Goal: Obtain resource: Obtain resource

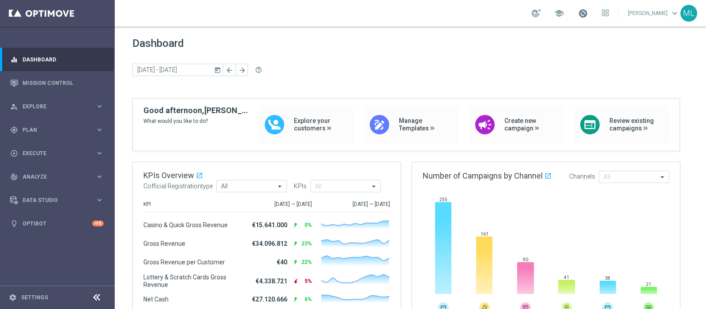
click at [565, 14] on span at bounding box center [583, 13] width 10 height 10
click at [35, 129] on span "Plan" at bounding box center [59, 129] width 73 height 5
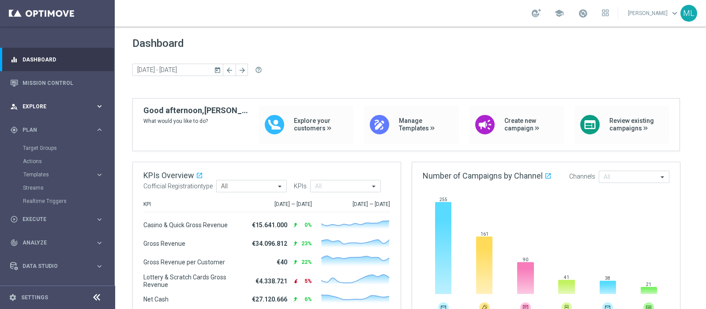
click at [34, 108] on span "Explore" at bounding box center [59, 106] width 73 height 5
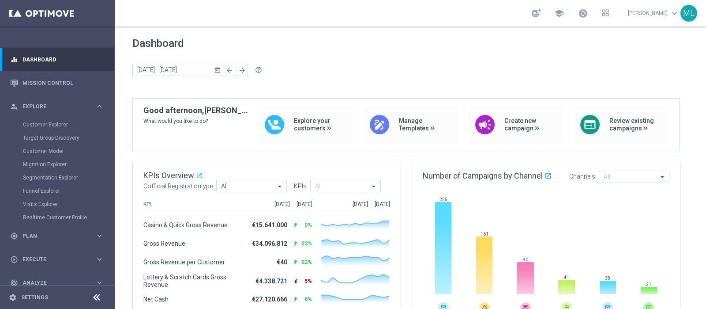
click at [49, 120] on div "Customer Explorer" at bounding box center [68, 124] width 91 height 13
click at [47, 122] on link "Customer Explorer" at bounding box center [57, 124] width 69 height 7
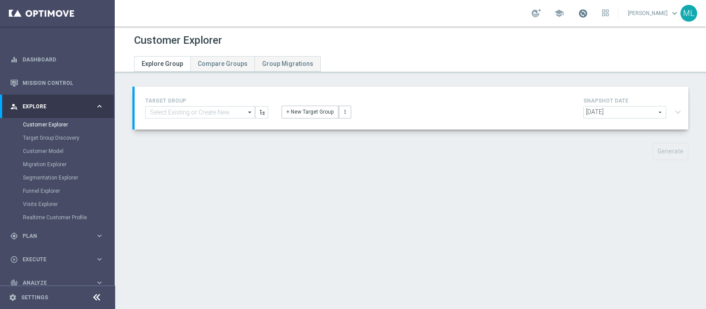
click at [565, 12] on span at bounding box center [583, 13] width 10 height 10
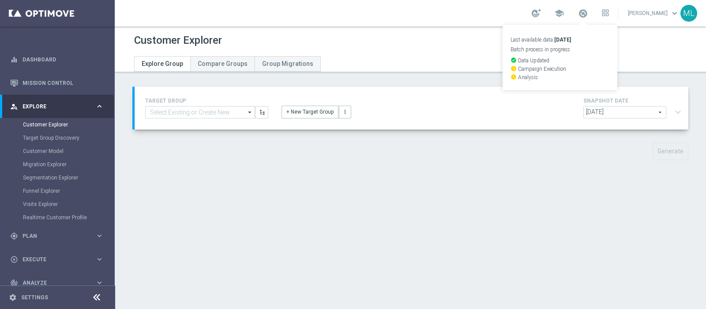
click at [565, 78] on div "Customer Explorer Explore Group Compare Groups Group Migrations TARGET GROUP ar…" at bounding box center [411, 167] width 592 height 282
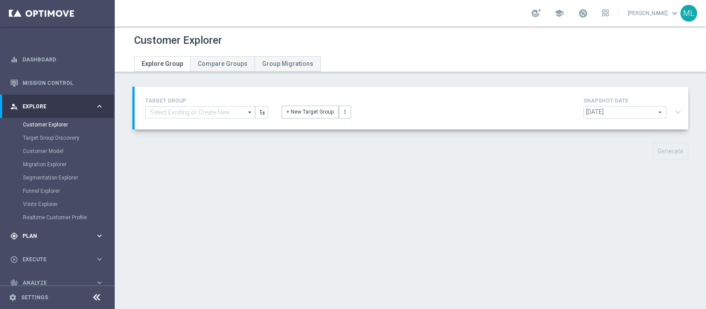
click at [33, 234] on span "Plan" at bounding box center [59, 235] width 73 height 5
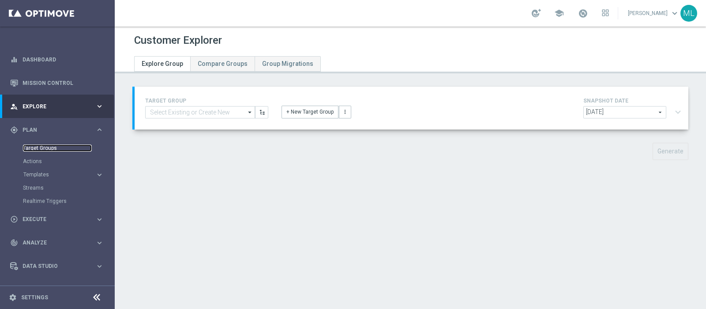
click at [39, 147] on link "Target Groups" at bounding box center [57, 147] width 69 height 7
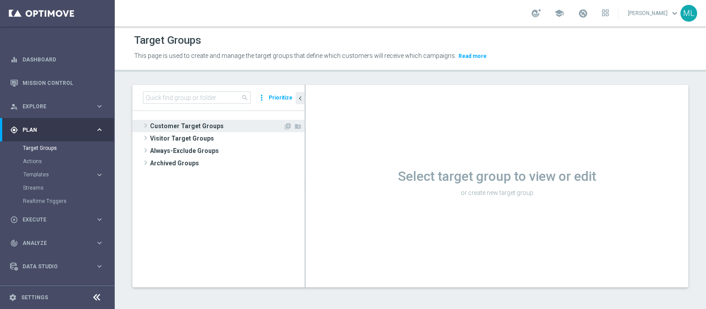
click at [150, 125] on span "Customer Target Groups" at bounding box center [216, 126] width 133 height 12
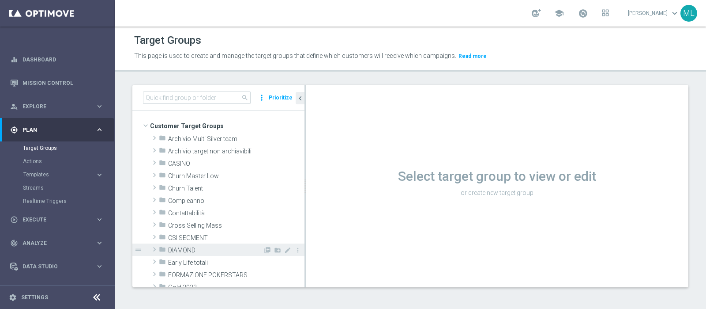
click at [155, 246] on span at bounding box center [154, 249] width 9 height 11
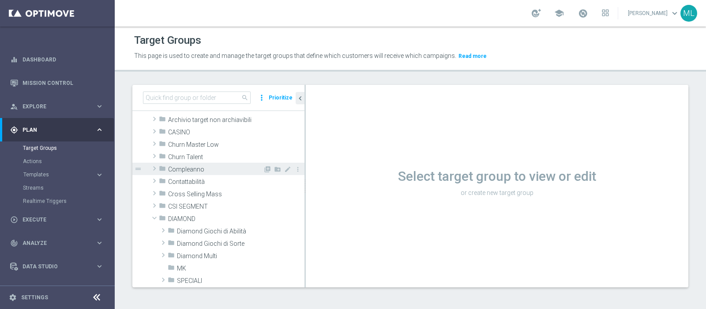
scroll to position [55, 0]
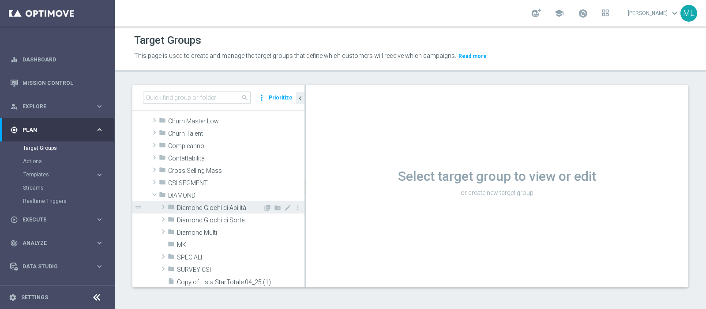
click at [163, 205] on span at bounding box center [163, 206] width 9 height 11
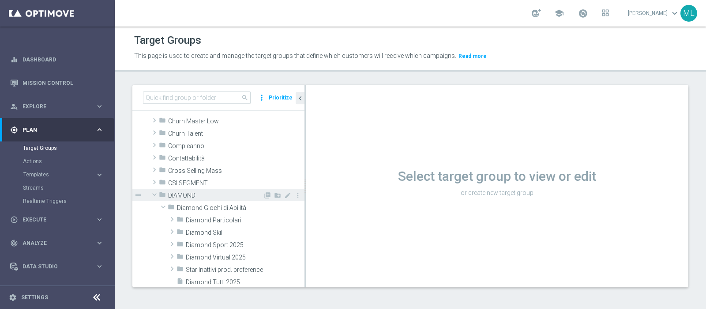
scroll to position [110, 0]
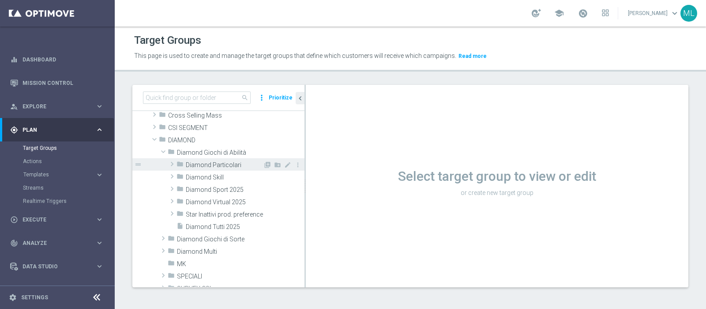
click at [170, 164] on span at bounding box center [172, 164] width 9 height 11
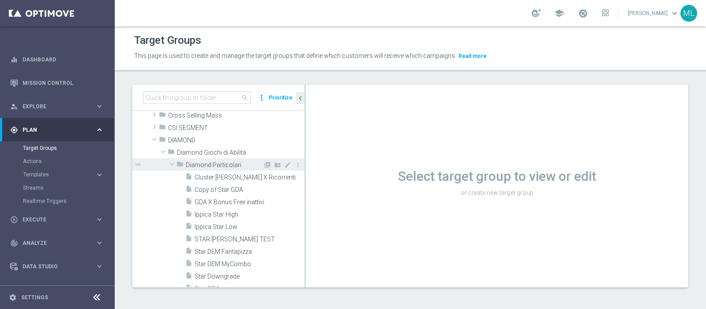
click at [171, 163] on span at bounding box center [172, 163] width 11 height 9
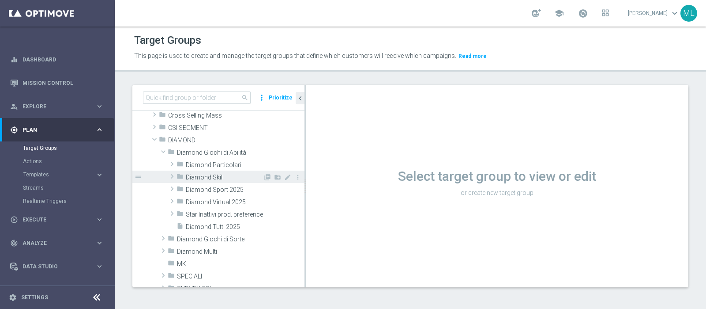
click at [171, 174] on span at bounding box center [172, 176] width 9 height 11
click at [171, 174] on span at bounding box center [172, 176] width 11 height 9
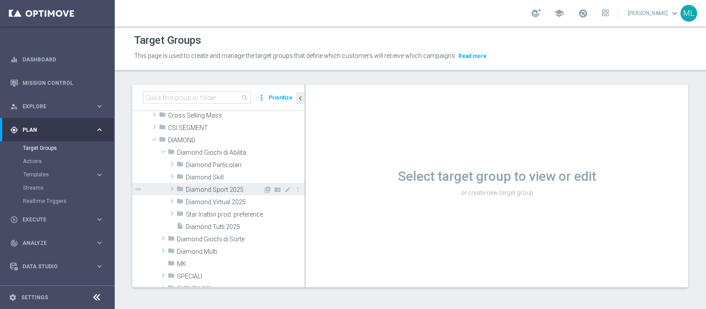
click at [172, 186] on span at bounding box center [172, 188] width 9 height 11
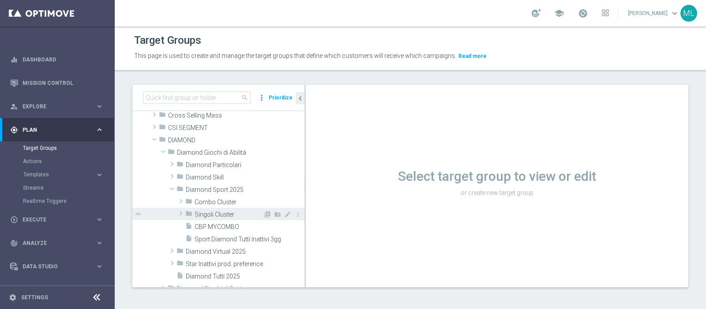
click at [179, 211] on span at bounding box center [181, 213] width 9 height 11
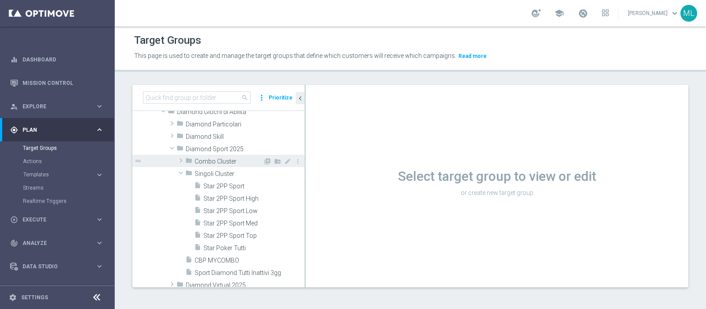
scroll to position [166, 0]
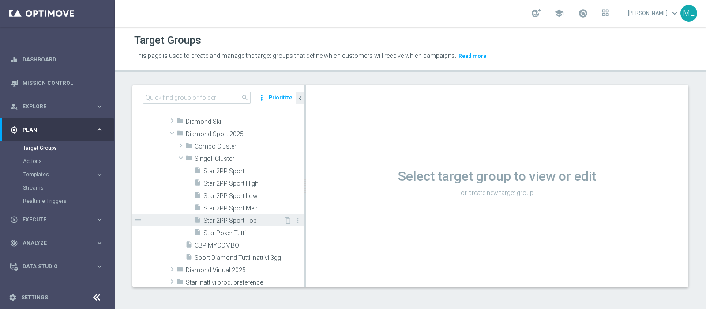
click at [229, 221] on span "Star 2PP Sport Top" at bounding box center [244, 221] width 80 height 8
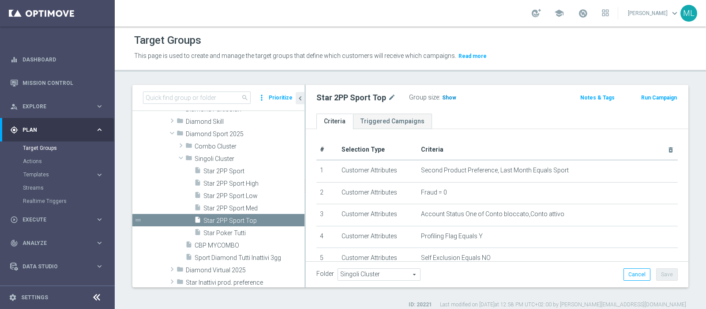
click at [449, 100] on span "Show" at bounding box center [449, 97] width 14 height 6
click at [444, 97] on span "88" at bounding box center [447, 98] width 8 height 8
click at [237, 185] on span "Star 2PP Sport High" at bounding box center [244, 184] width 80 height 8
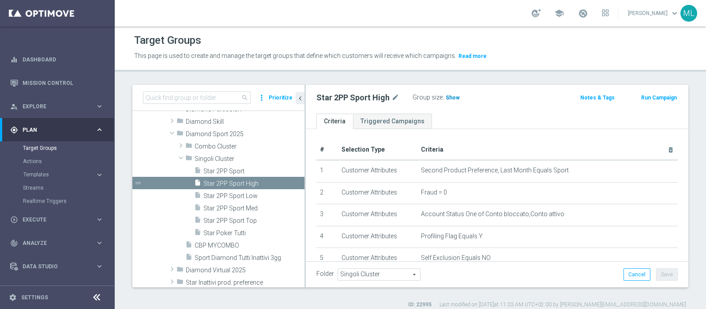
click at [449, 96] on span "Show" at bounding box center [453, 97] width 14 height 6
click at [452, 95] on span "191" at bounding box center [451, 98] width 11 height 8
click at [231, 211] on span "Star 2PP Sport Med" at bounding box center [244, 208] width 80 height 8
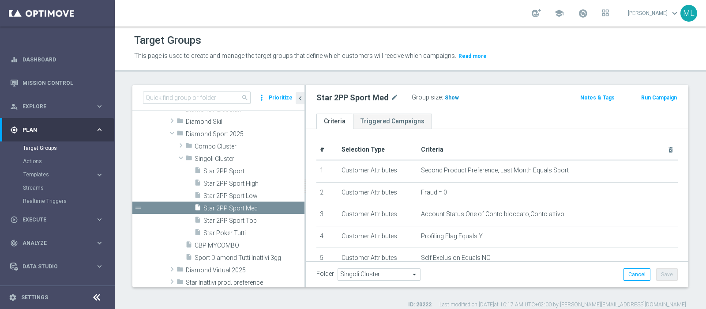
click at [448, 98] on span "Show" at bounding box center [452, 97] width 14 height 6
click at [447, 97] on span "222" at bounding box center [451, 98] width 11 height 8
click at [241, 194] on span "Star 2PP Sport Low" at bounding box center [244, 196] width 80 height 8
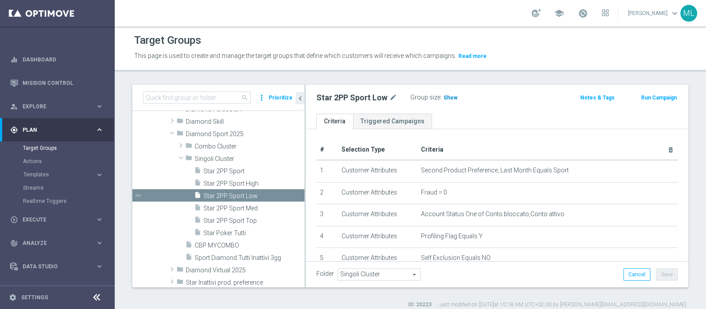
click at [449, 96] on span "Show" at bounding box center [451, 97] width 14 height 6
click at [449, 96] on span "205" at bounding box center [449, 98] width 11 height 8
click at [179, 155] on span at bounding box center [181, 157] width 11 height 9
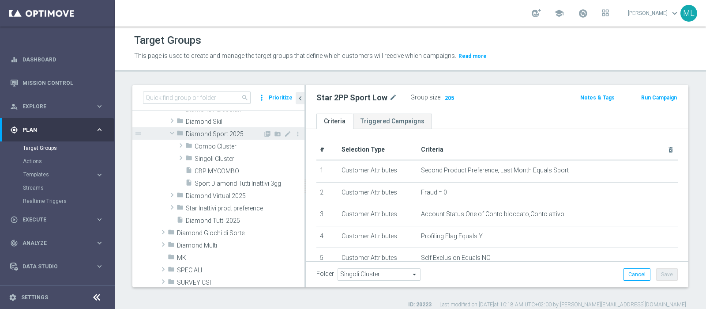
click at [172, 135] on span at bounding box center [172, 132] width 11 height 9
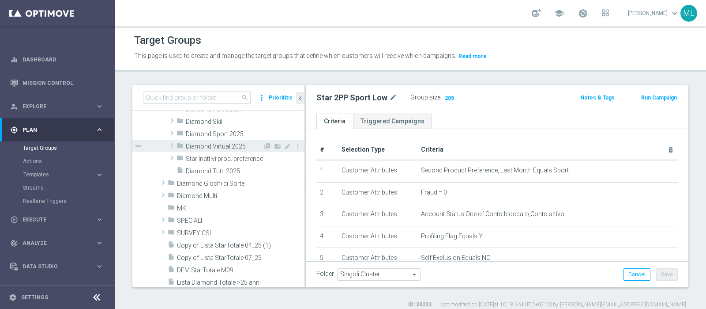
click at [173, 146] on span at bounding box center [172, 145] width 9 height 11
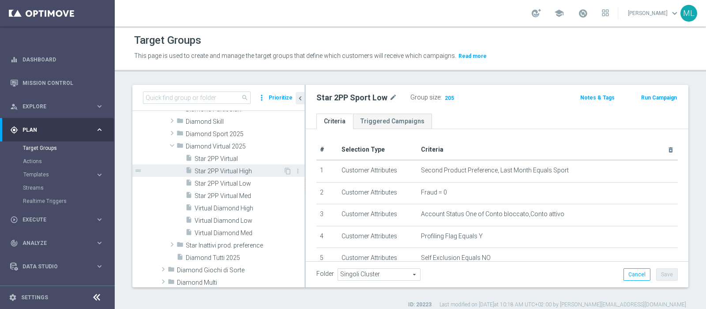
click at [233, 170] on span "Star 2PP Virtual High" at bounding box center [239, 171] width 89 height 8
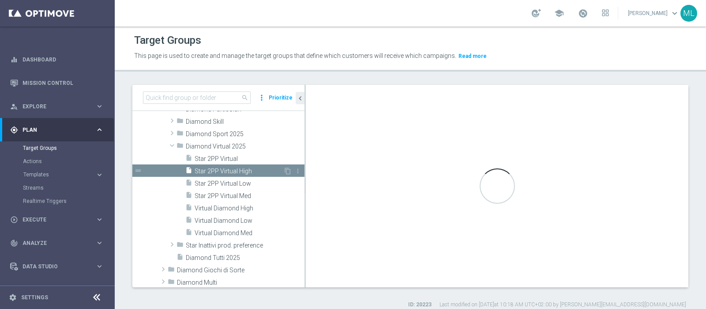
scroll to position [107, 0]
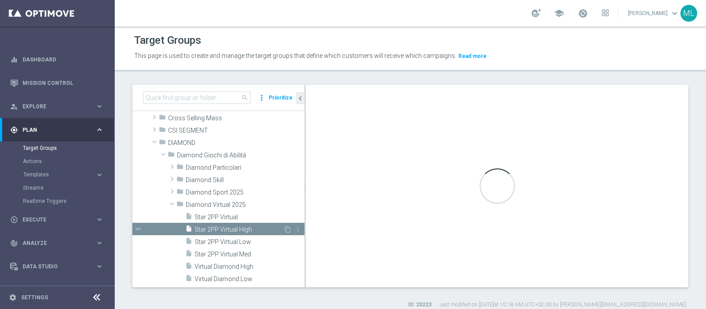
type input "Diamond Virtual 2025"
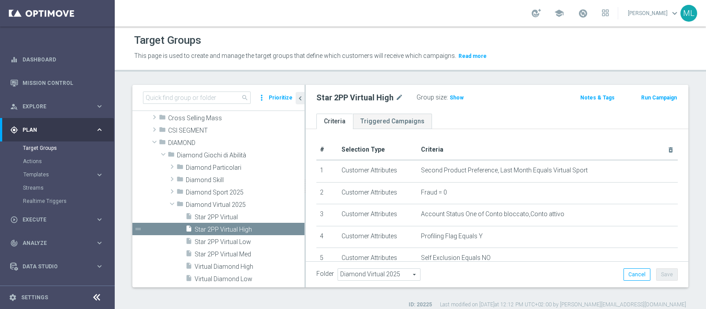
click at [453, 91] on div "Group size : Show" at bounding box center [461, 96] width 88 height 11
click at [453, 94] on span "Show" at bounding box center [457, 97] width 14 height 6
click at [451, 97] on span "44" at bounding box center [454, 98] width 8 height 8
click at [232, 246] on span "Star 2PP Virtual Med" at bounding box center [239, 254] width 89 height 8
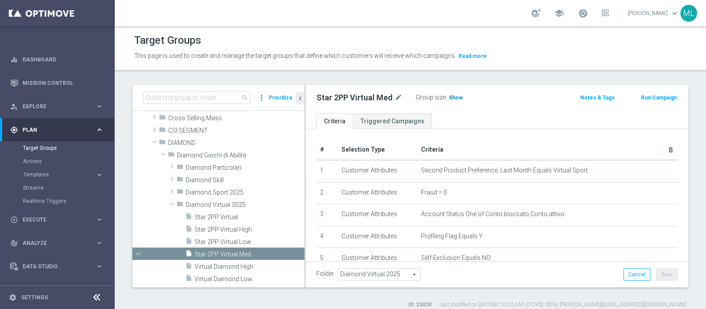
click at [449, 94] on span "Show" at bounding box center [456, 97] width 14 height 6
click at [449, 96] on span "29" at bounding box center [453, 98] width 8 height 8
click at [450, 97] on span "29" at bounding box center [453, 98] width 8 height 8
click at [224, 238] on span "Star 2PP Virtual Low" at bounding box center [239, 242] width 89 height 8
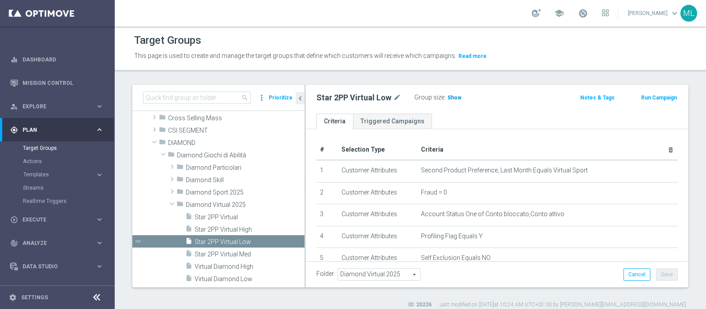
click at [452, 94] on span "Show" at bounding box center [455, 97] width 14 height 6
click at [449, 96] on span "67" at bounding box center [452, 98] width 8 height 8
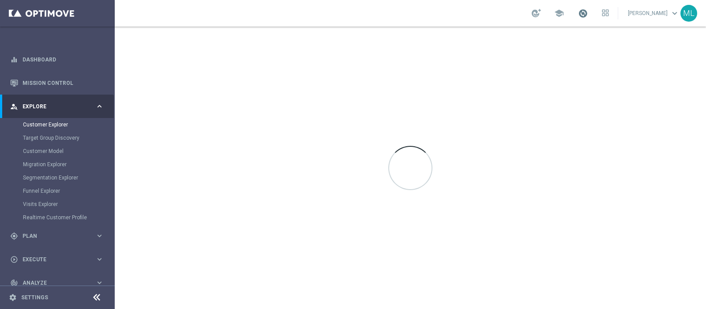
click at [578, 17] on span at bounding box center [583, 13] width 10 height 10
click at [578, 16] on span at bounding box center [583, 13] width 10 height 10
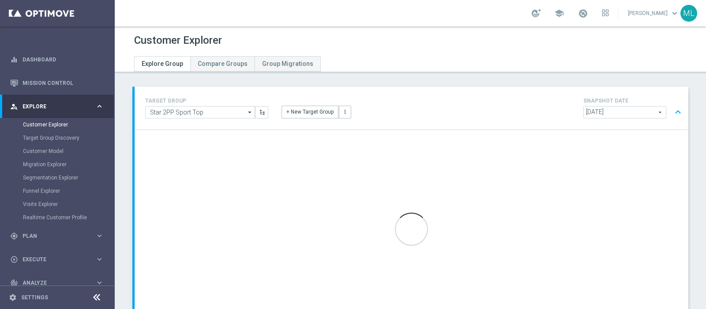
scroll to position [60, 0]
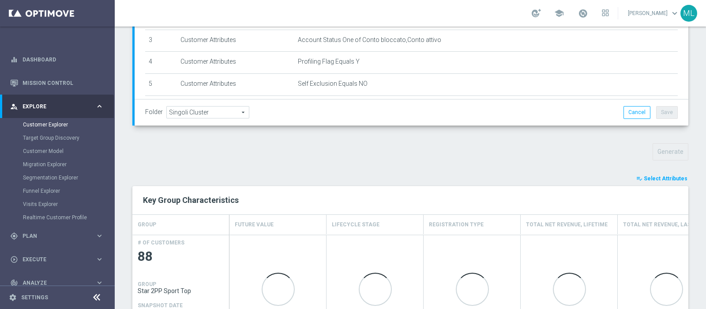
scroll to position [296, 0]
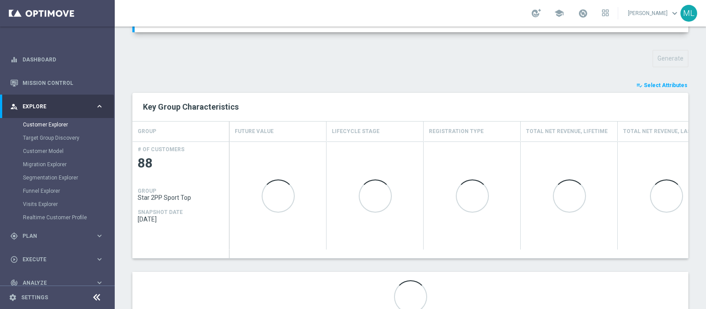
click at [651, 87] on button "playlist_add_check Select Attributes" at bounding box center [662, 85] width 53 height 10
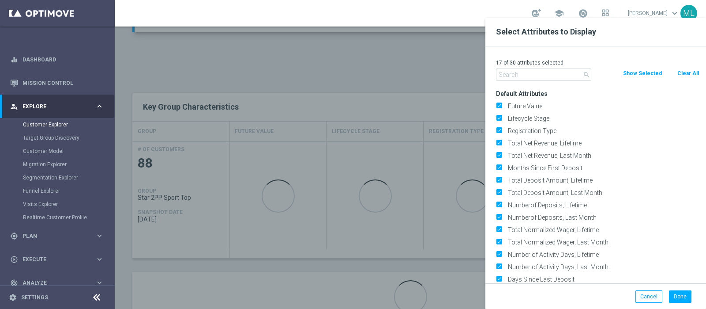
click at [514, 76] on input "text" at bounding box center [543, 74] width 95 height 12
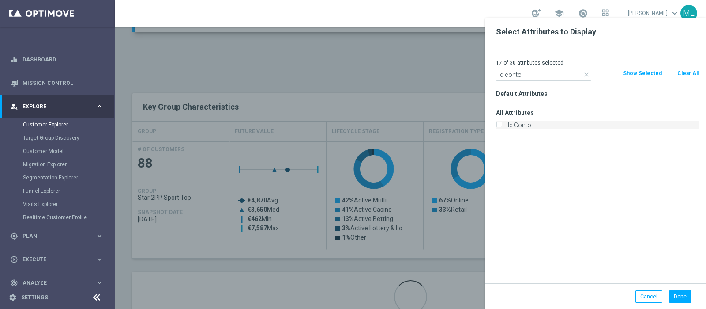
type input "id conto"
click at [500, 124] on input "Id Conto" at bounding box center [499, 126] width 6 height 6
checkbox input "true"
click at [680, 295] on button "Done" at bounding box center [680, 296] width 23 height 12
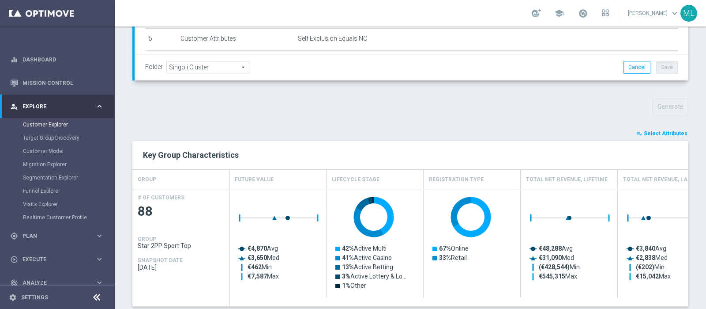
scroll to position [469, 0]
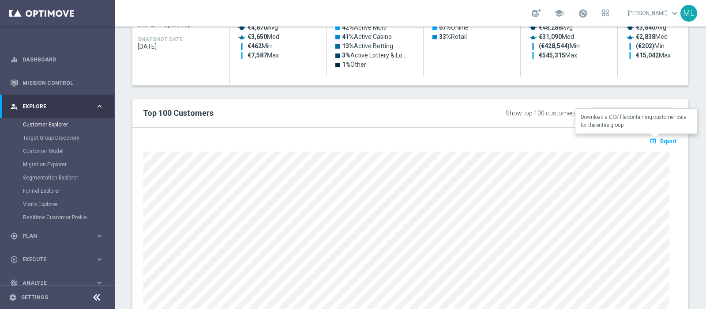
click at [662, 141] on span "Export" at bounding box center [669, 141] width 16 height 6
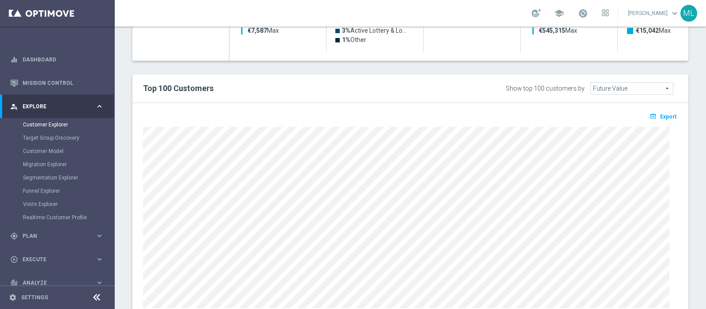
scroll to position [524, 0]
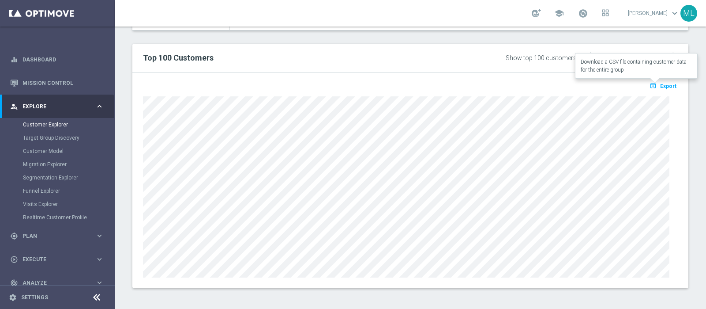
click at [661, 83] on span "Export" at bounding box center [669, 86] width 16 height 6
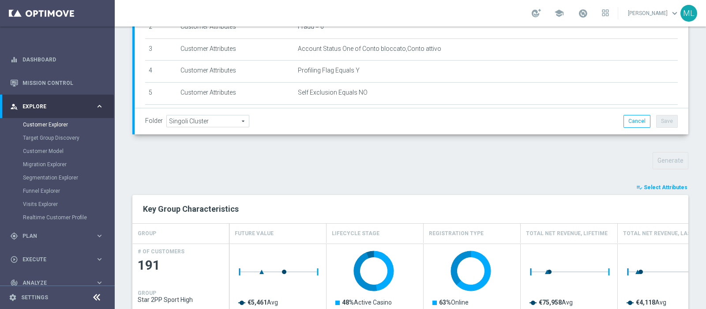
scroll to position [276, 0]
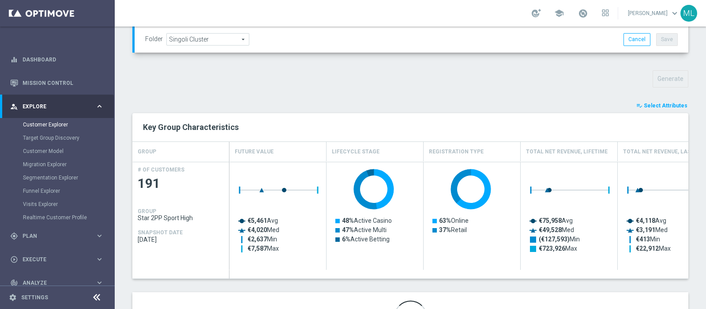
click at [655, 96] on div "TARGET GROUP Star 2PP Sport High Star 2PP Sport High arrow_drop_down Show Selec…" at bounding box center [411, 83] width 592 height 544
click at [655, 103] on span "Select Attributes" at bounding box center [666, 105] width 44 height 6
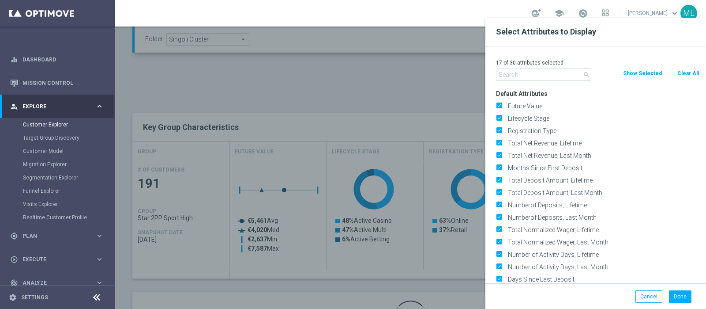
click at [517, 74] on input "text" at bounding box center [543, 74] width 95 height 12
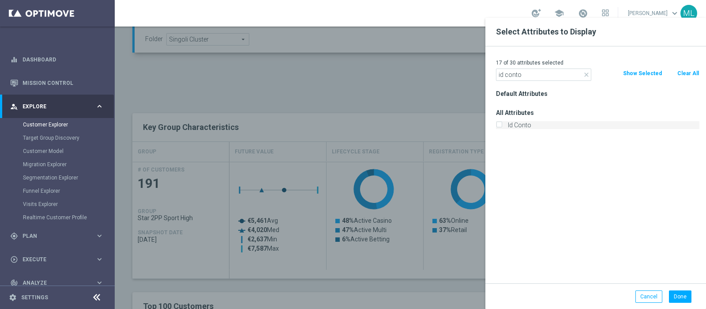
type input "id conto"
click at [498, 129] on div "Id Conto" at bounding box center [598, 125] width 217 height 12
click at [505, 122] on label "Id Conto" at bounding box center [602, 125] width 195 height 8
click at [501, 123] on input "Id Conto" at bounding box center [499, 126] width 6 height 6
checkbox input "true"
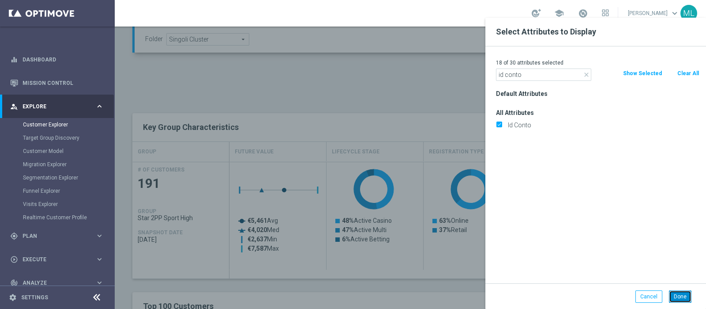
click at [682, 299] on button "Done" at bounding box center [680, 296] width 23 height 12
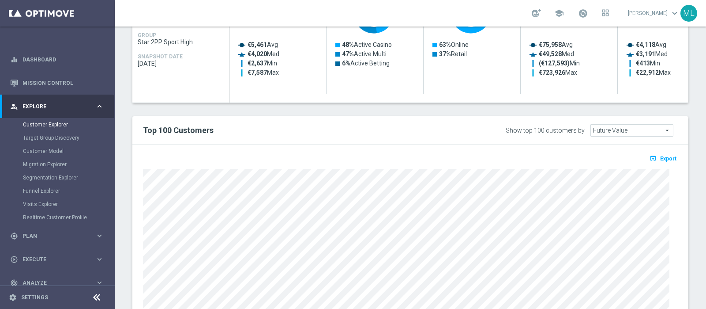
scroll to position [469, 0]
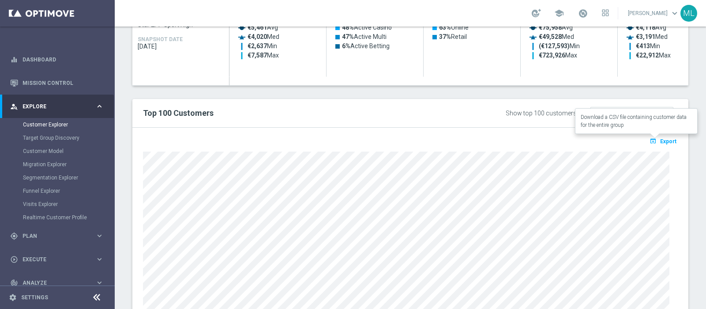
click at [661, 138] on span "Export" at bounding box center [669, 141] width 16 height 6
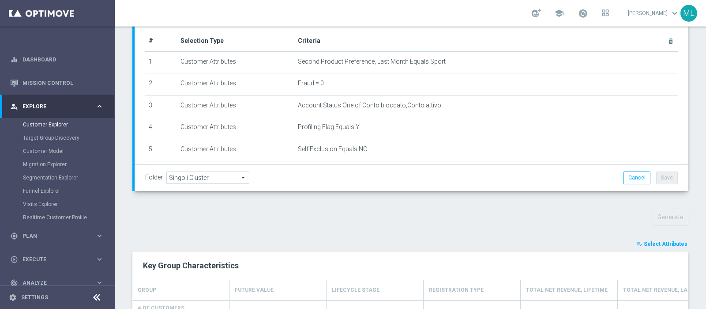
scroll to position [240, 0]
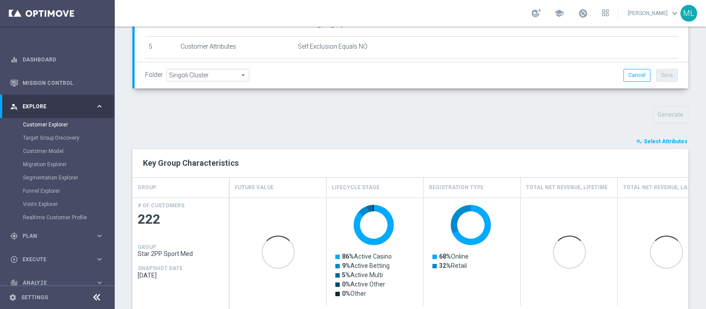
click at [665, 138] on span "Select Attributes" at bounding box center [666, 141] width 44 height 6
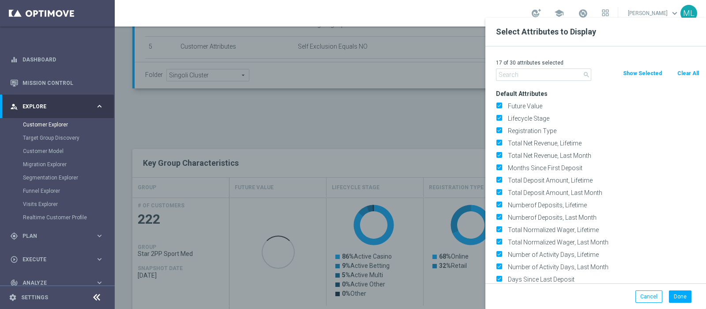
click at [520, 76] on input "text" at bounding box center [543, 74] width 95 height 12
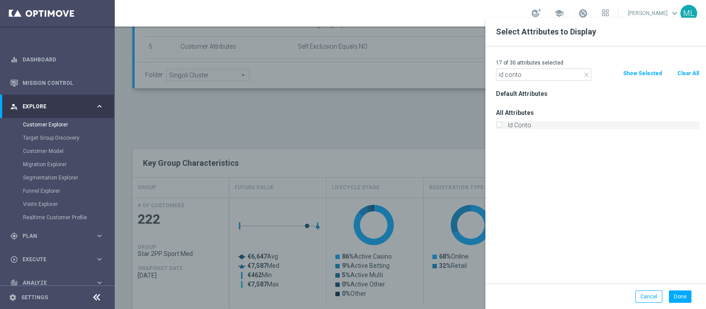
type input "id conto"
click at [501, 123] on input "Id Conto" at bounding box center [499, 126] width 6 height 6
checkbox input "true"
click at [680, 289] on div "Done Cancel" at bounding box center [596, 296] width 221 height 26
click at [680, 296] on button "Done" at bounding box center [680, 296] width 23 height 12
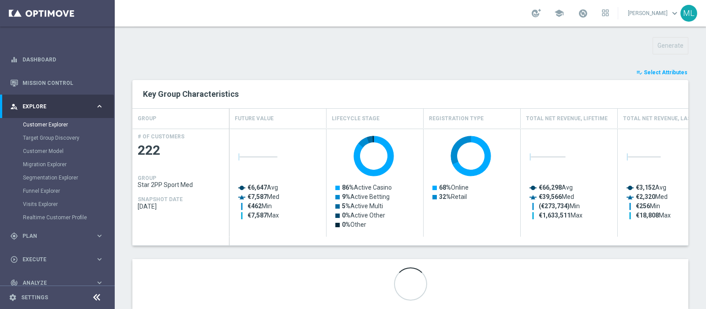
scroll to position [330, 0]
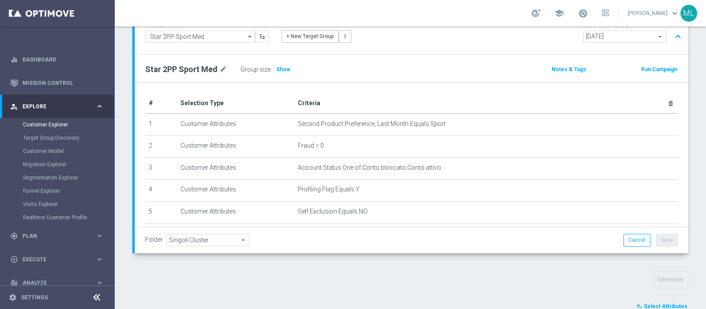
scroll to position [330, 0]
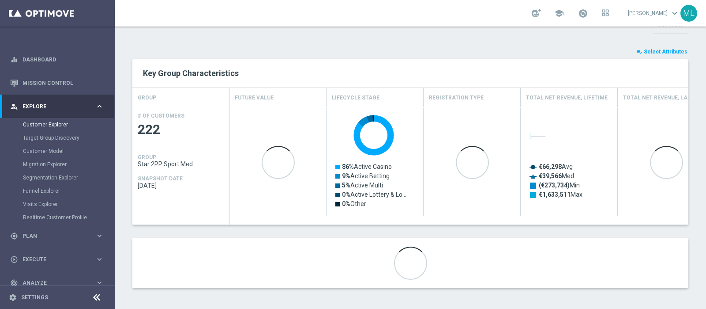
click at [660, 49] on span "Select Attributes" at bounding box center [666, 52] width 44 height 6
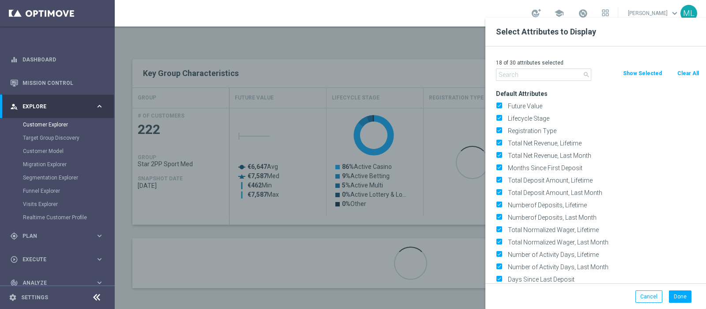
click at [510, 74] on input "text" at bounding box center [543, 74] width 95 height 12
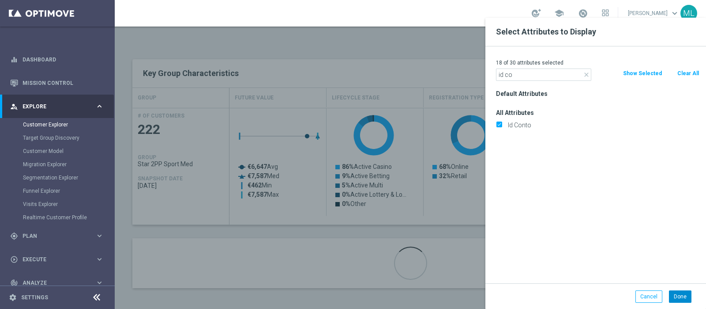
type input "id co"
click at [683, 293] on button "Done" at bounding box center [680, 296] width 23 height 12
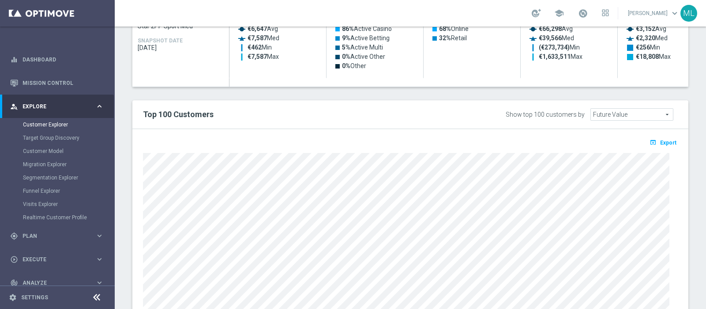
scroll to position [524, 0]
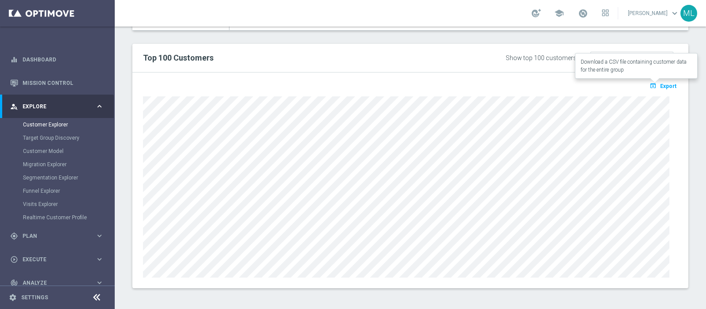
click at [661, 87] on span "Export" at bounding box center [669, 86] width 16 height 6
click at [661, 83] on span "Export" at bounding box center [669, 86] width 16 height 6
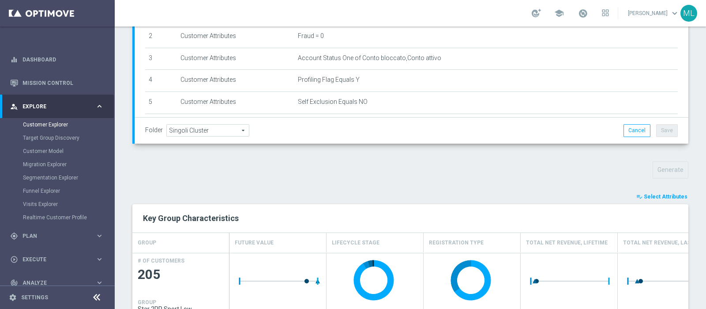
scroll to position [240, 0]
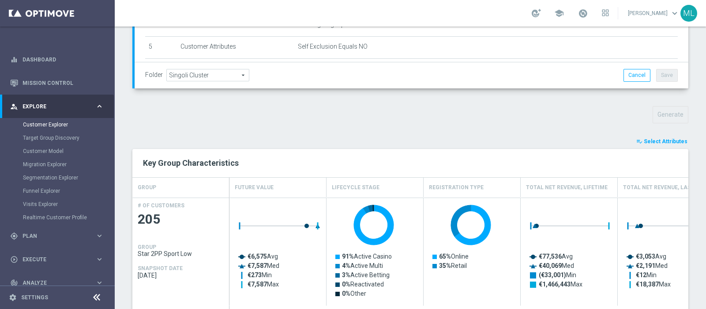
click at [661, 138] on span "Select Attributes" at bounding box center [666, 141] width 44 height 6
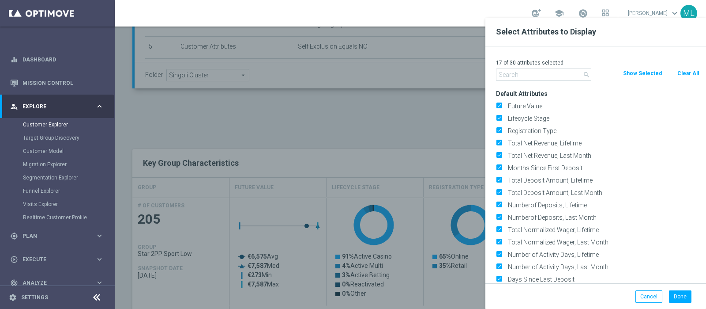
click at [516, 75] on input "text" at bounding box center [543, 74] width 95 height 12
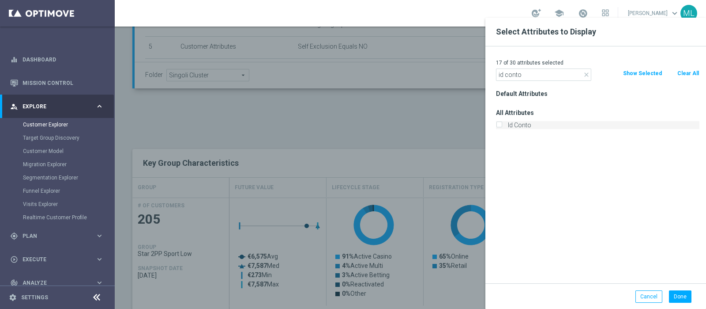
type input "id conto"
click at [503, 123] on div "Id Conto" at bounding box center [598, 125] width 204 height 8
click at [502, 123] on div "Id Conto" at bounding box center [598, 125] width 204 height 8
click at [500, 123] on input "Id Conto" at bounding box center [499, 126] width 6 height 6
checkbox input "true"
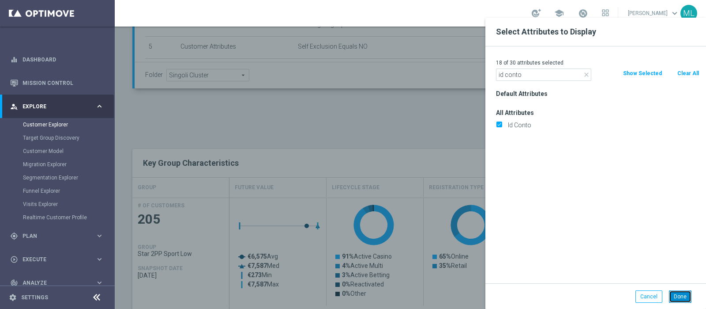
click at [683, 294] on button "Done" at bounding box center [680, 296] width 23 height 12
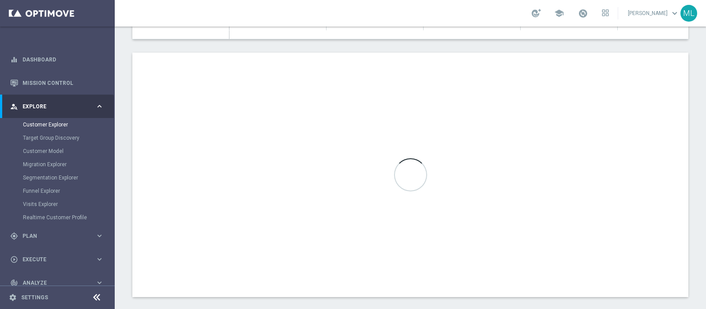
scroll to position [524, 0]
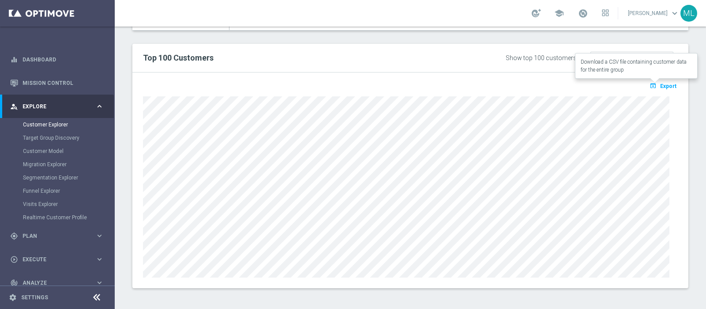
click at [661, 83] on span "Export" at bounding box center [669, 86] width 16 height 6
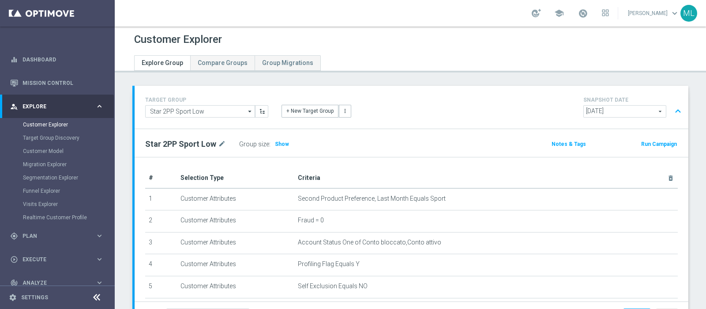
scroll to position [0, 0]
click at [276, 147] on span "Show" at bounding box center [282, 145] width 14 height 6
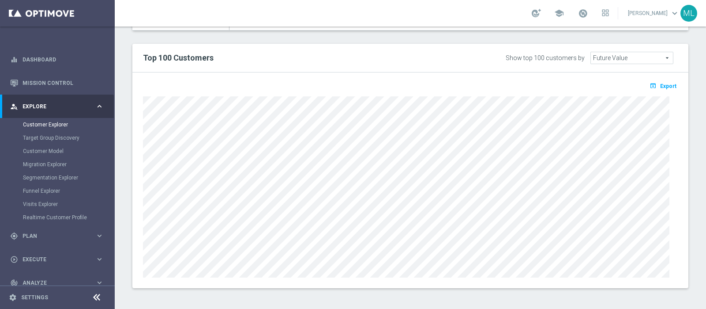
scroll to position [303, 0]
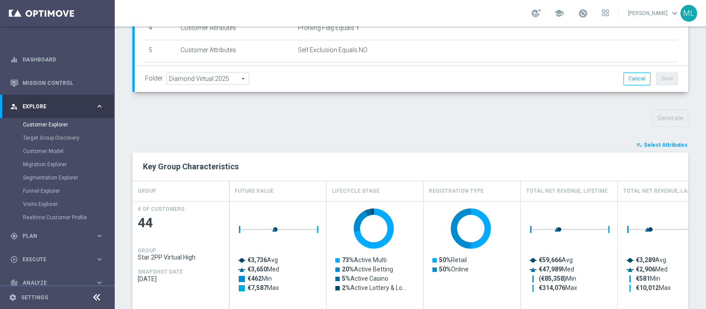
scroll to position [240, 0]
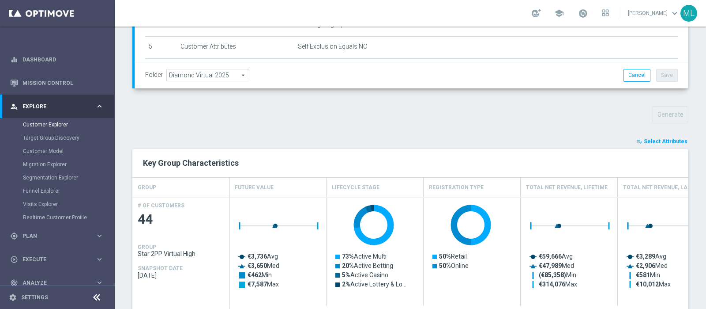
click at [656, 139] on span "Select Attributes" at bounding box center [666, 141] width 44 height 6
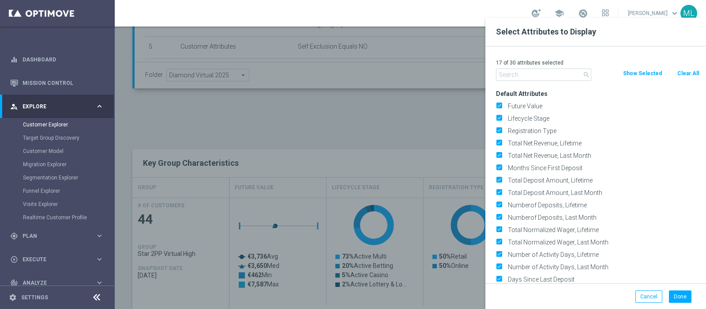
click at [512, 74] on input "text" at bounding box center [543, 74] width 95 height 12
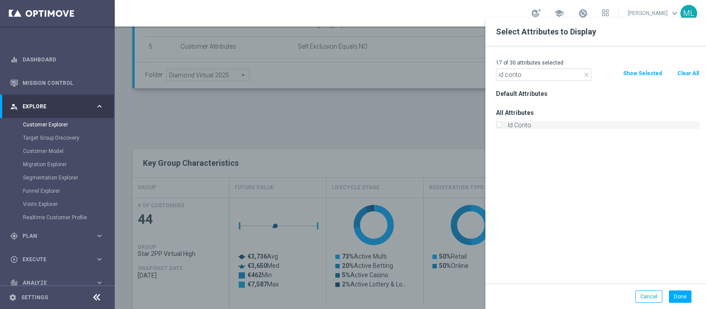
type input "id conto"
click at [501, 125] on input "Id Conto" at bounding box center [499, 126] width 6 height 6
checkbox input "true"
click at [683, 296] on button "Done" at bounding box center [680, 296] width 23 height 12
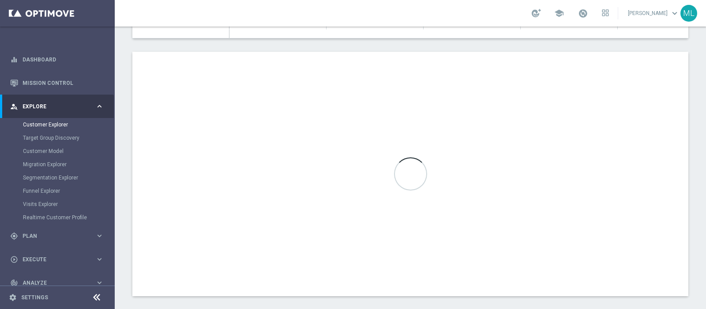
scroll to position [524, 0]
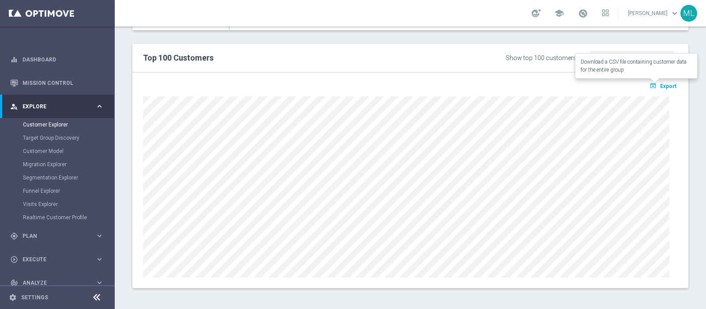
click at [661, 83] on span "Export" at bounding box center [669, 86] width 16 height 6
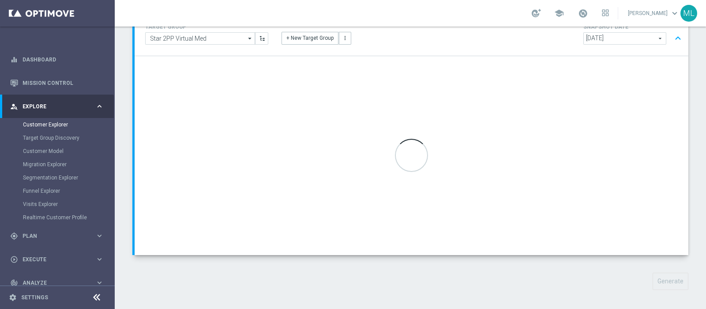
scroll to position [76, 0]
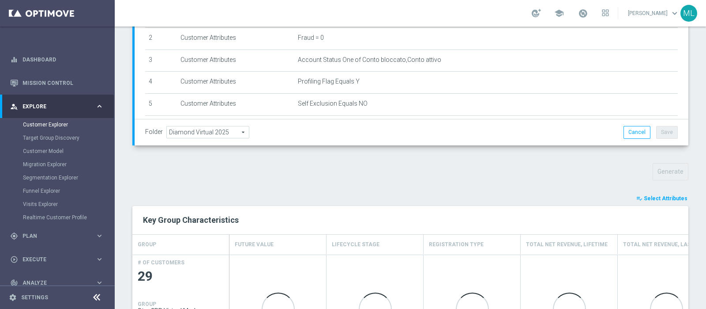
scroll to position [186, 0]
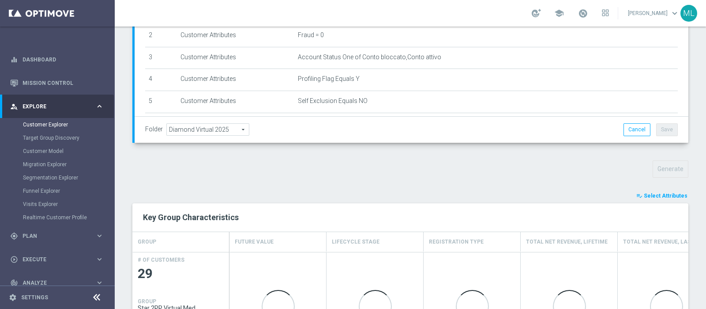
click at [661, 193] on span "Select Attributes" at bounding box center [666, 196] width 44 height 6
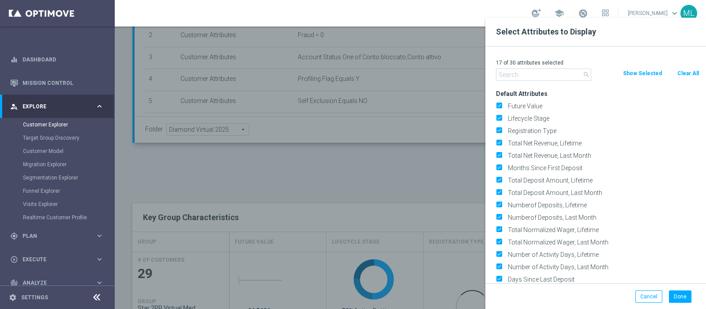
click at [523, 70] on input "text" at bounding box center [543, 74] width 95 height 12
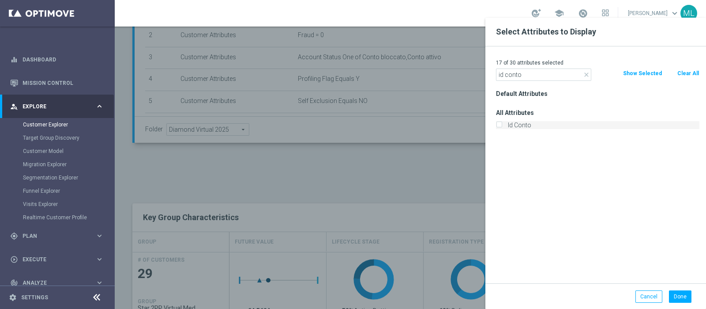
type input "id conto"
click at [501, 124] on input "Id Conto" at bounding box center [499, 126] width 6 height 6
checkbox input "true"
click at [684, 295] on button "Done" at bounding box center [680, 296] width 23 height 12
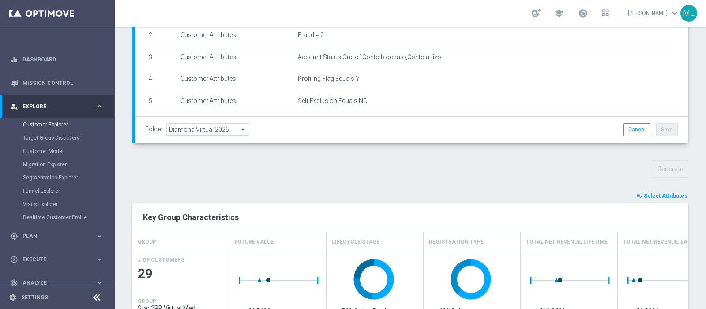
click at [656, 194] on span "Select Attributes" at bounding box center [666, 196] width 44 height 6
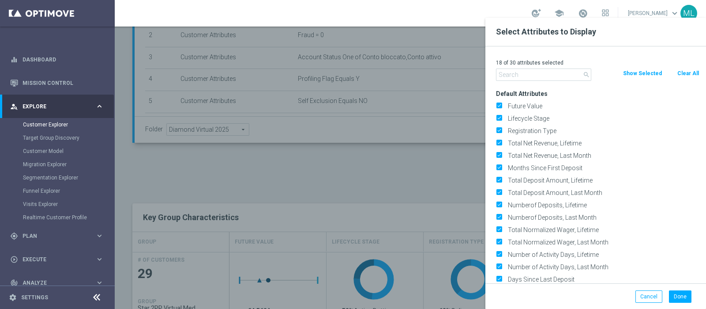
click at [539, 76] on input "text" at bounding box center [543, 74] width 95 height 12
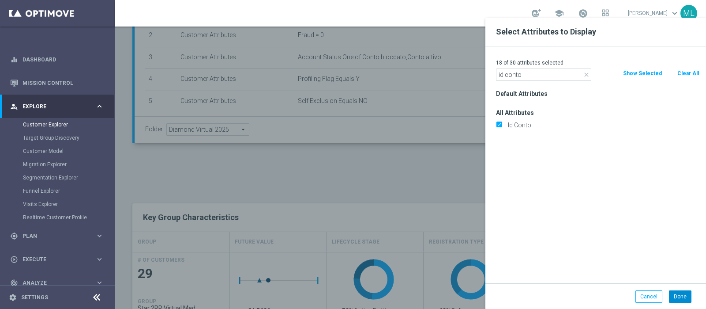
type input "id conto"
click at [684, 295] on button "Done" at bounding box center [680, 296] width 23 height 12
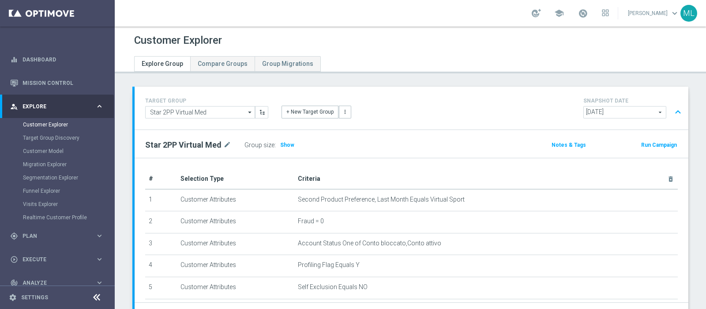
scroll to position [330, 0]
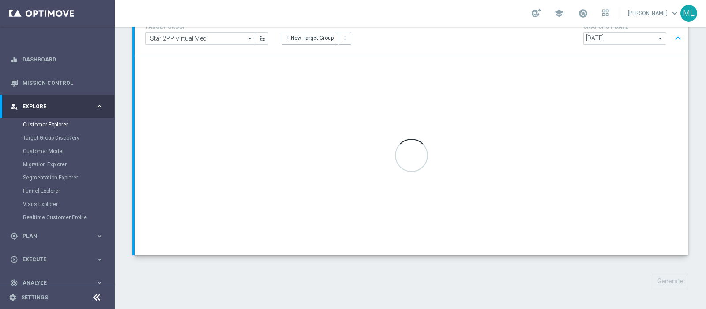
scroll to position [76, 0]
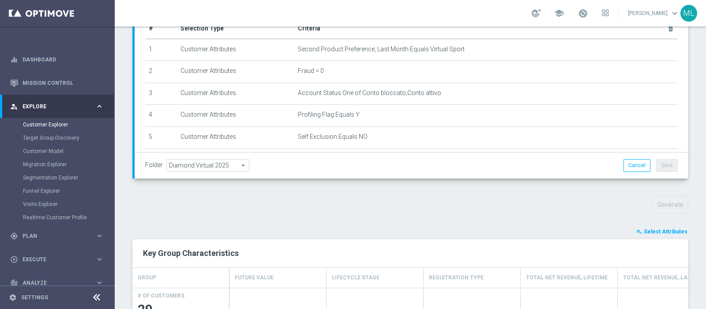
scroll to position [186, 0]
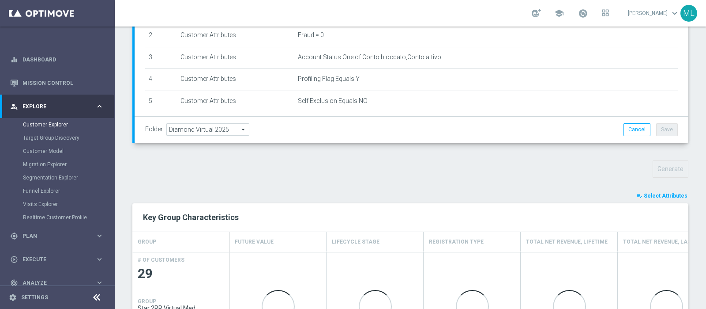
click at [659, 195] on span "Select Attributes" at bounding box center [666, 196] width 44 height 6
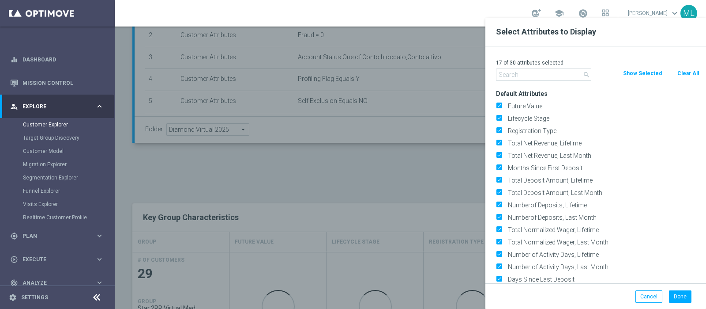
click at [525, 76] on input "text" at bounding box center [543, 74] width 95 height 12
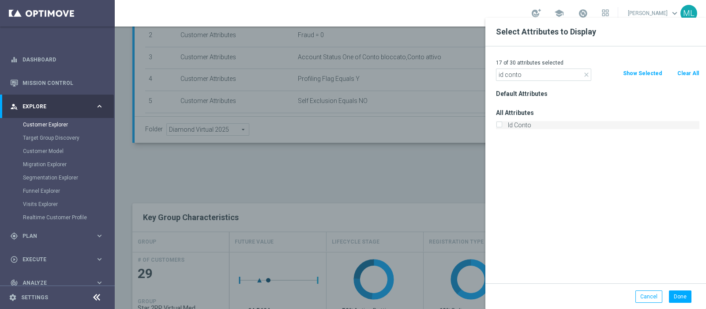
type input "id conto"
click at [498, 125] on input "Id Conto" at bounding box center [499, 126] width 6 height 6
checkbox input "true"
click at [680, 300] on button "Done" at bounding box center [680, 296] width 23 height 12
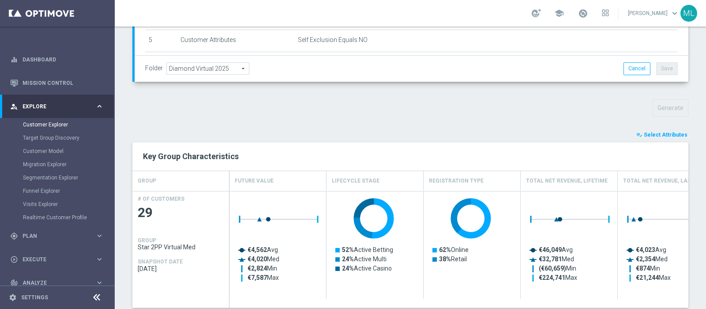
scroll to position [330, 0]
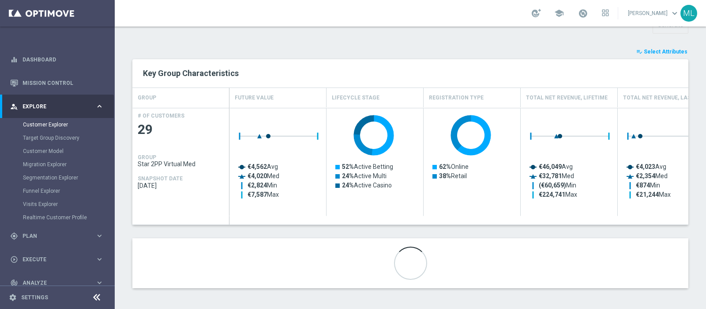
click at [689, 190] on div "TARGET GROUP Star 2PP Virtual Med Star 2PP Virtual Med arrow_drop_down Show Sel…" at bounding box center [411, 29] width 592 height 544
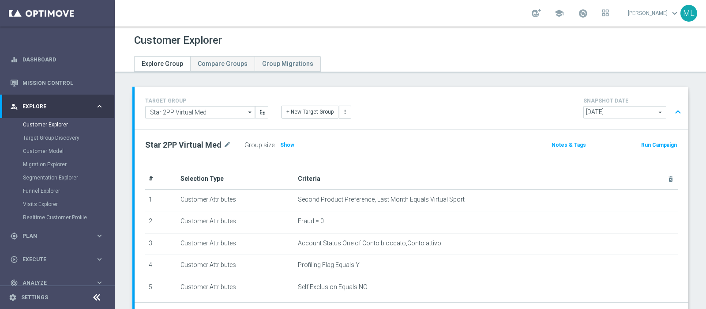
click at [441, 78] on div "Customer Explorer Explore Group Compare Groups Group Migrations TARGET GROUP St…" at bounding box center [411, 167] width 592 height 282
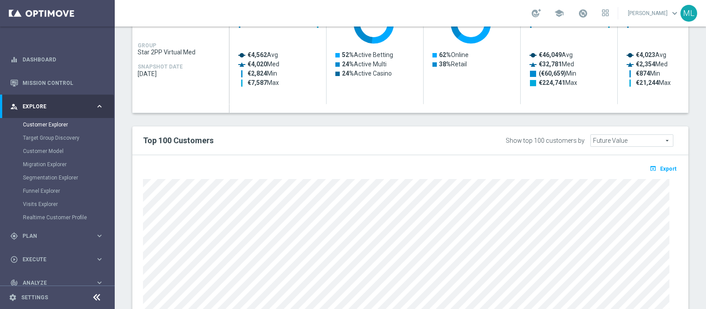
scroll to position [516, 0]
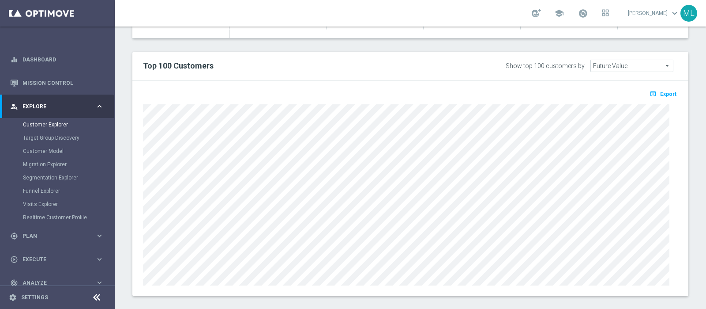
click at [661, 93] on span "Export" at bounding box center [669, 94] width 16 height 6
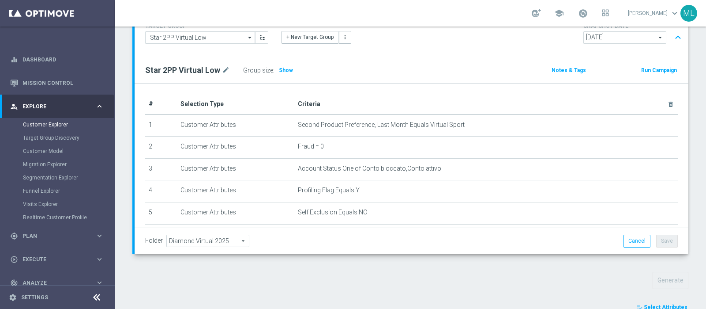
scroll to position [295, 0]
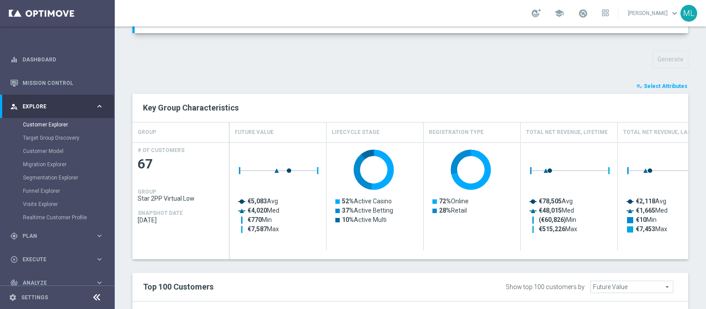
click at [652, 87] on span "Select Attributes" at bounding box center [666, 86] width 44 height 6
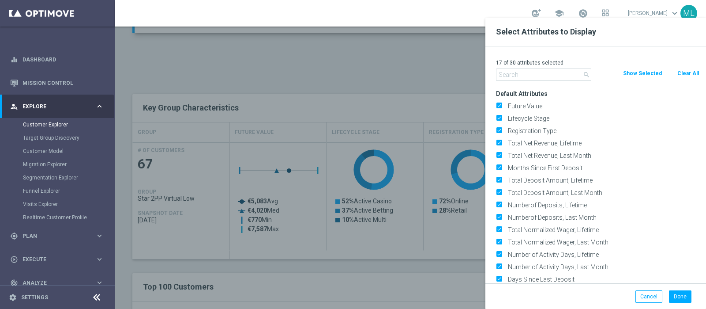
click at [541, 74] on input "text" at bounding box center [543, 74] width 95 height 12
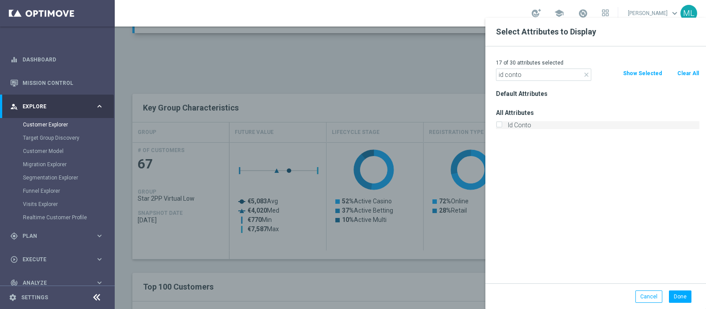
type input "id conto"
click at [499, 126] on input "Id Conto" at bounding box center [499, 126] width 6 height 6
checkbox input "true"
click at [676, 291] on button "Done" at bounding box center [680, 296] width 23 height 12
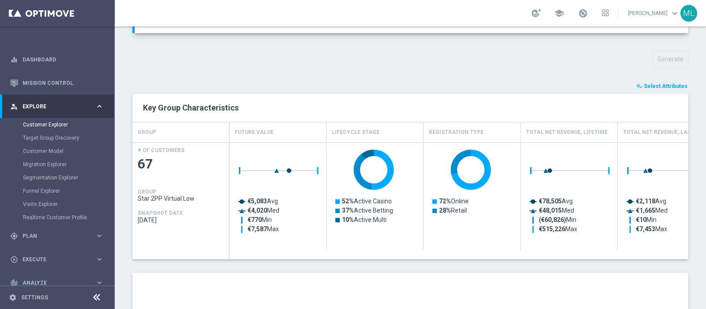
scroll to position [524, 0]
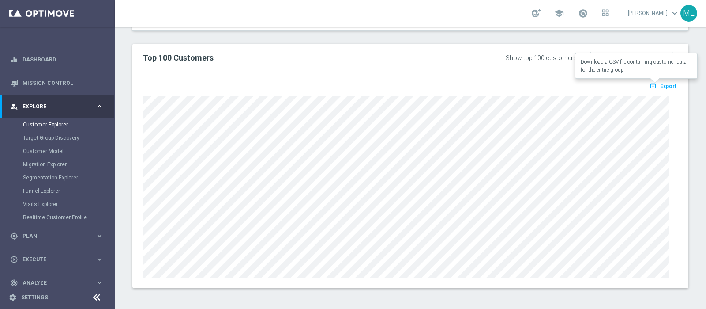
click at [661, 83] on span "Export" at bounding box center [669, 86] width 16 height 6
click at [663, 83] on span "Export" at bounding box center [669, 86] width 16 height 6
